Goal: Check status: Check status

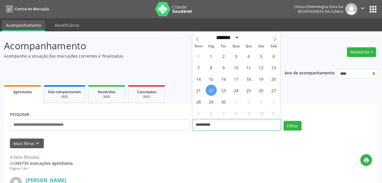
click at [199, 122] on input "**********" at bounding box center [236, 124] width 88 height 11
click at [223, 102] on span "30" at bounding box center [223, 101] width 11 height 11
type input "**********"
click at [223, 102] on span "30" at bounding box center [223, 101] width 11 height 11
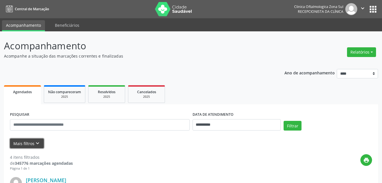
click at [27, 144] on button "Mais filtros keyboard_arrow_down" at bounding box center [27, 143] width 34 height 10
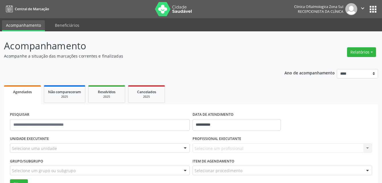
click at [27, 144] on div "Selecione uma unidade" at bounding box center [100, 148] width 180 height 10
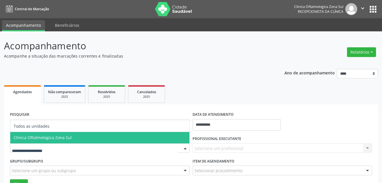
click at [46, 136] on span "Clinica Oftalmologica Zona Sul" at bounding box center [43, 136] width 58 height 5
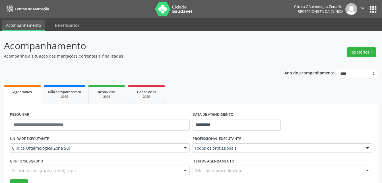
scroll to position [28, 0]
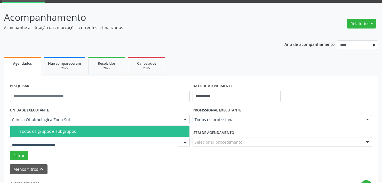
click at [42, 133] on div "Todos os grupos e subgrupos" at bounding box center [103, 131] width 166 height 5
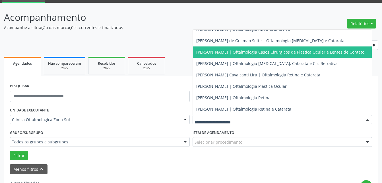
scroll to position [56, 0]
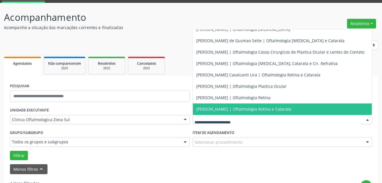
click at [218, 106] on span "[PERSON_NAME] | Oftalmologia Retina e Catarata" at bounding box center [243, 108] width 95 height 5
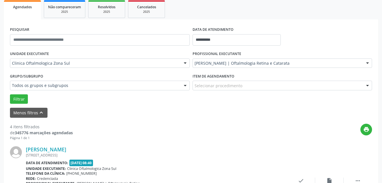
scroll to position [85, 0]
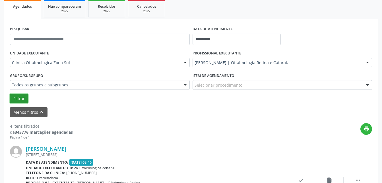
click at [17, 96] on button "Filtrar" at bounding box center [19, 99] width 18 height 10
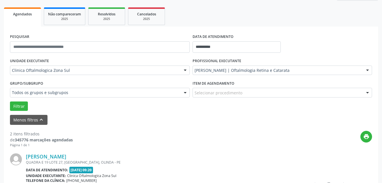
scroll to position [74, 0]
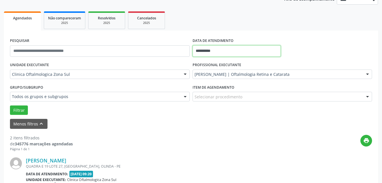
click at [222, 53] on input "**********" at bounding box center [236, 50] width 88 height 11
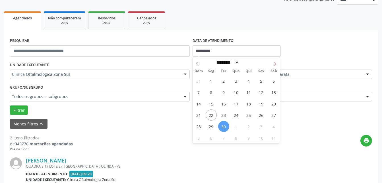
click at [275, 64] on icon at bounding box center [275, 64] width 4 height 4
select select "*"
click at [248, 126] on span "30" at bounding box center [248, 126] width 11 height 11
type input "**********"
click at [248, 126] on span "30" at bounding box center [248, 126] width 11 height 11
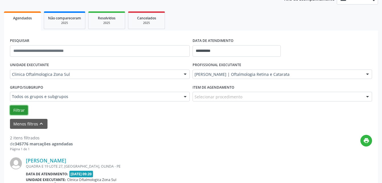
click at [22, 111] on button "Filtrar" at bounding box center [19, 110] width 18 height 10
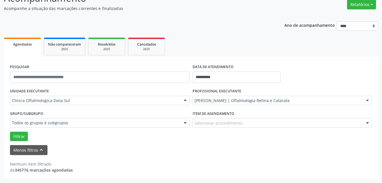
scroll to position [47, 0]
click at [15, 136] on button "Filtrar" at bounding box center [19, 136] width 18 height 10
